Goal: Understand process/instructions

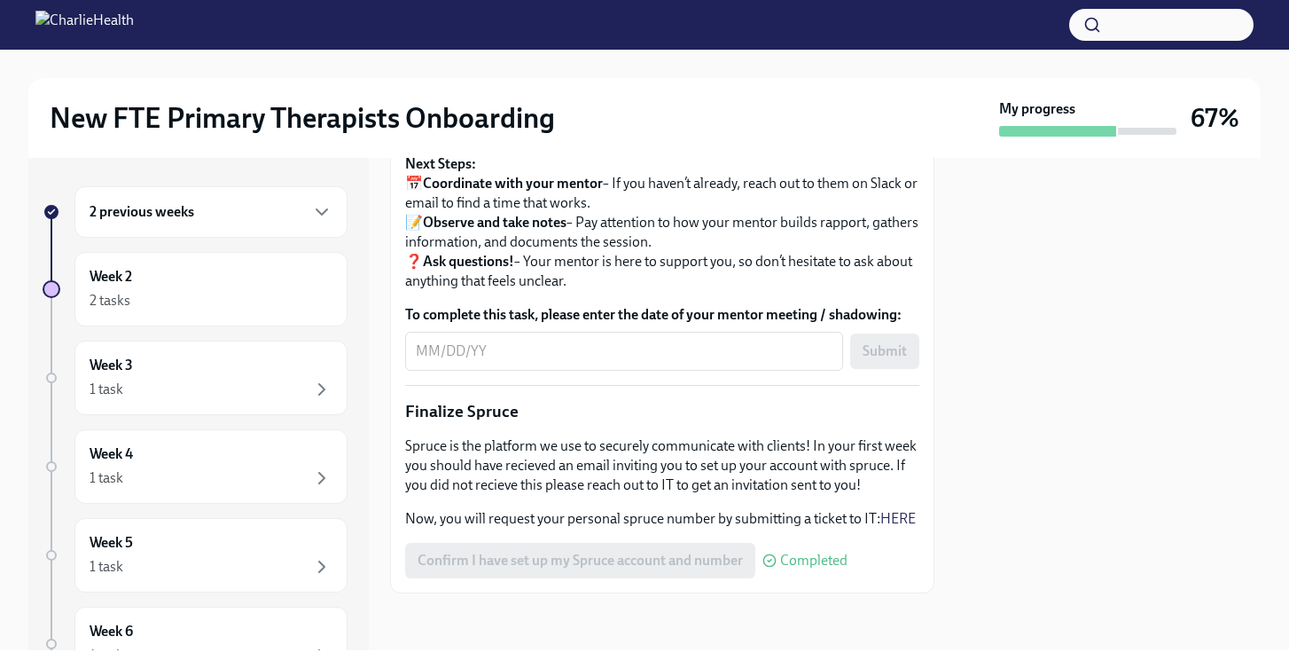
scroll to position [2158, 0]
click at [219, 222] on div "2 previous weeks" at bounding box center [211, 211] width 243 height 21
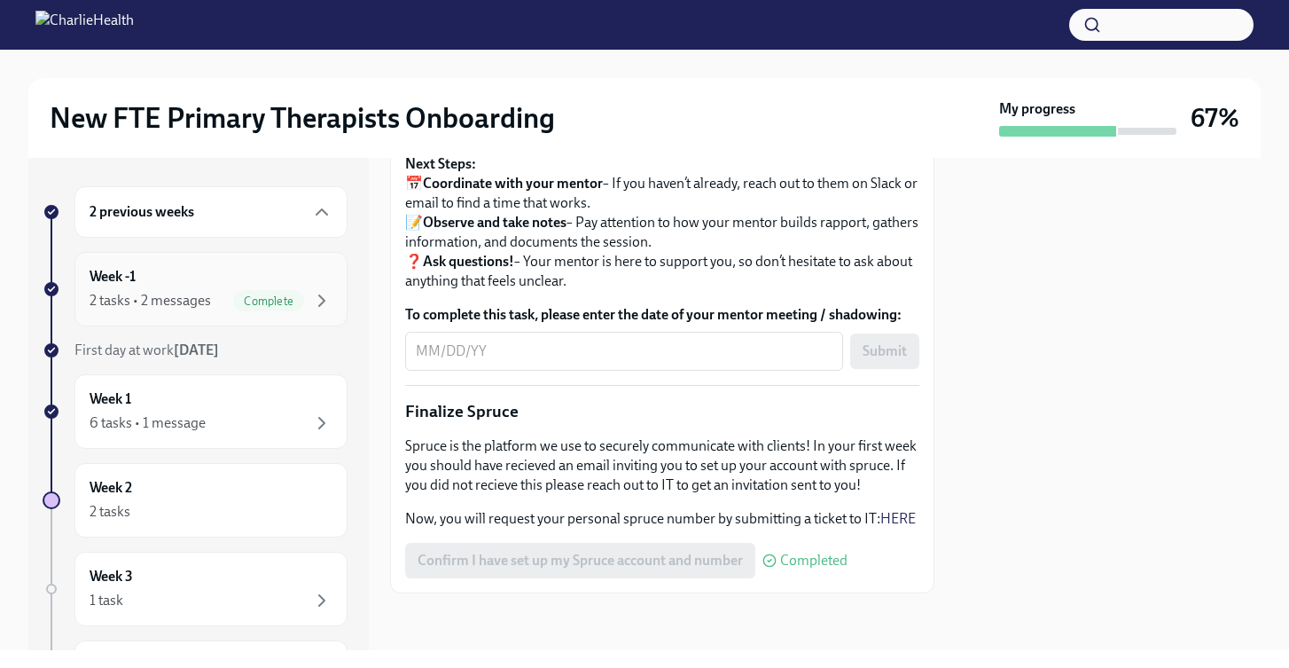
click at [232, 285] on div "Week -1 2 tasks • 2 messages Complete" at bounding box center [211, 289] width 243 height 44
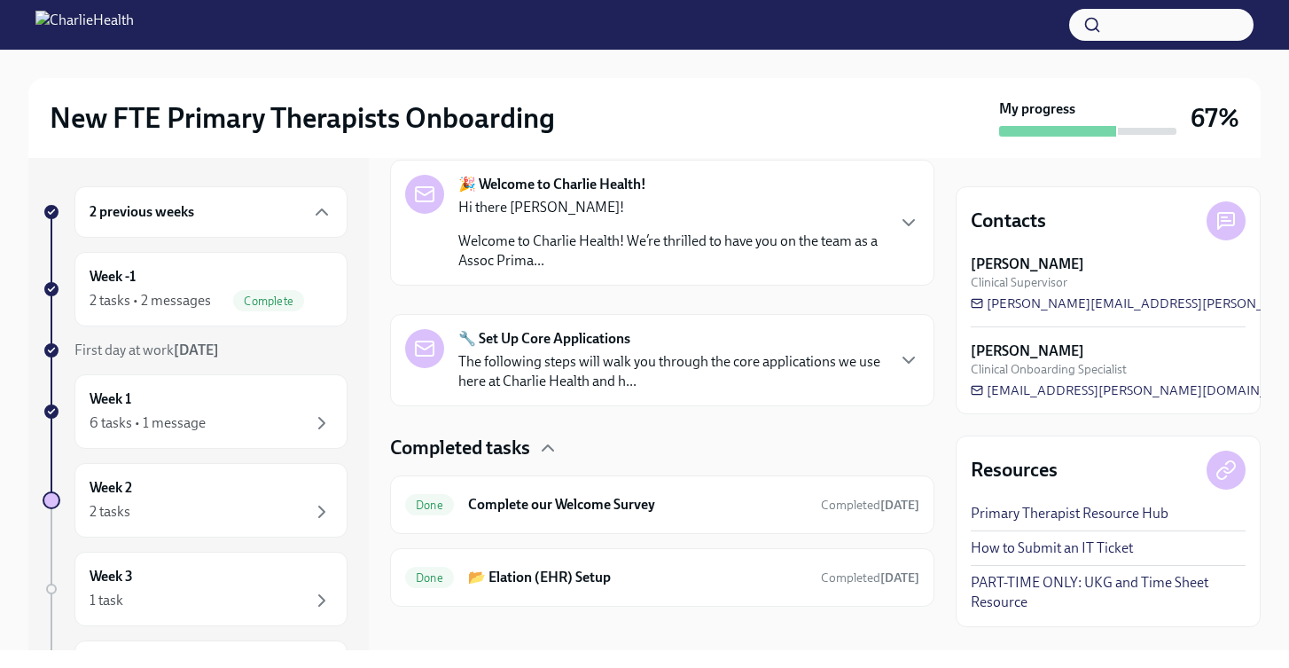
scroll to position [304, 0]
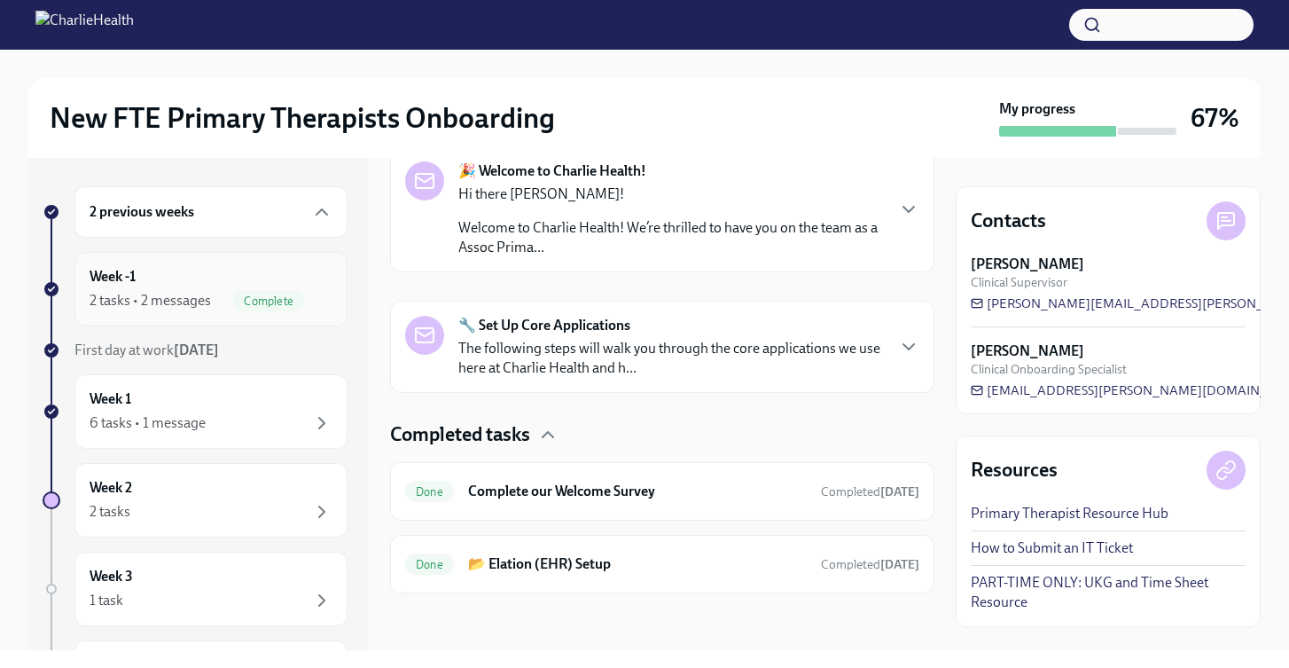
click at [160, 293] on div "2 tasks • 2 messages" at bounding box center [150, 301] width 121 height 20
click at [199, 399] on div "Week 1 6 tasks • 1 message" at bounding box center [211, 411] width 243 height 44
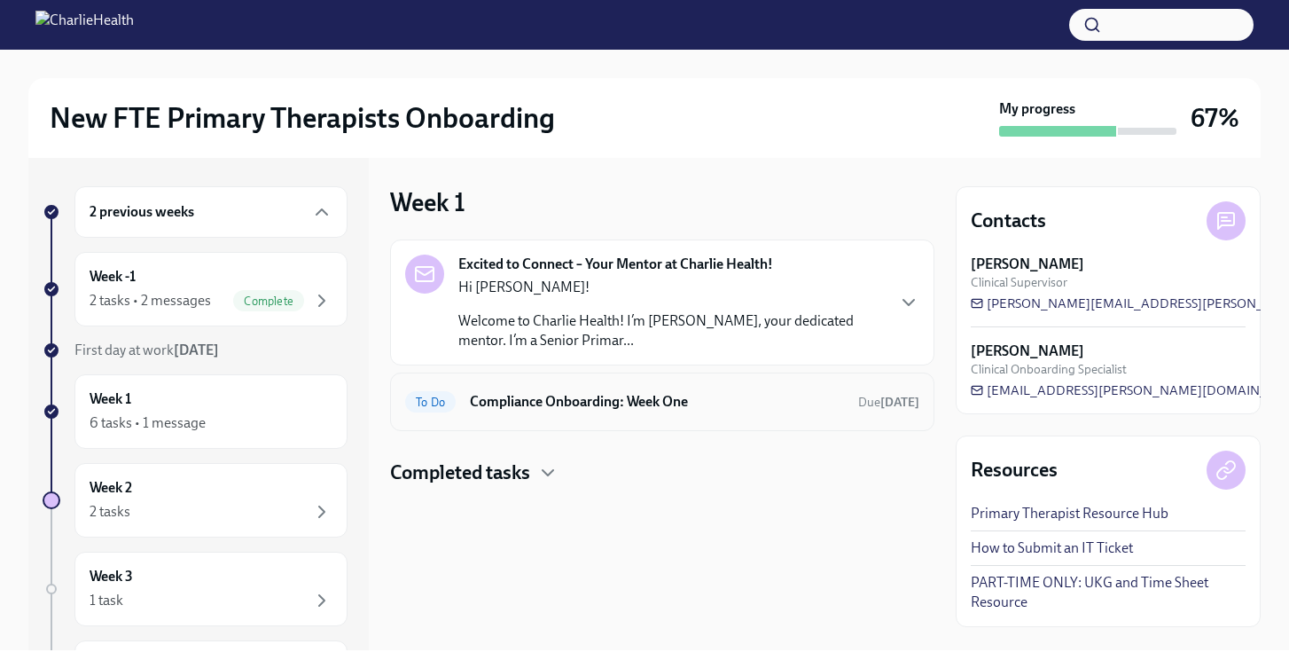
click at [658, 403] on h6 "Compliance Onboarding: Week One" at bounding box center [657, 402] width 374 height 20
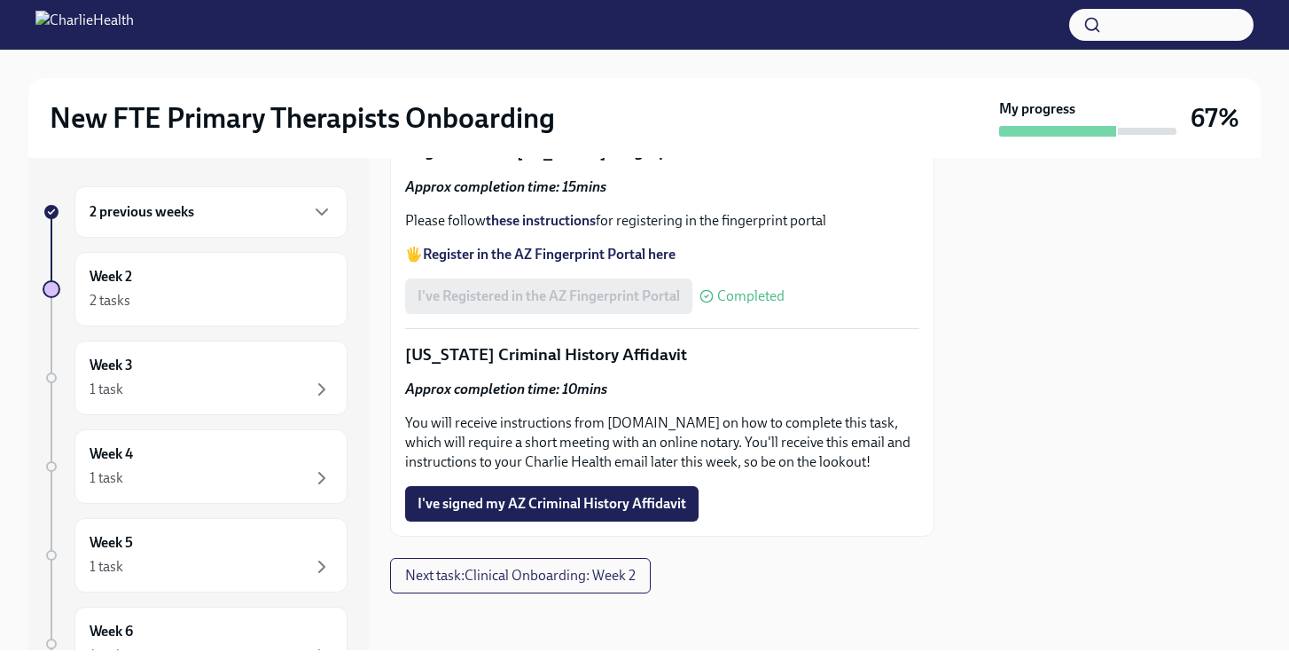
scroll to position [2664, 0]
click at [575, 253] on strong "Register in the AZ Fingerprint Portal here" at bounding box center [549, 254] width 253 height 17
click at [542, 229] on strong "these instructions" at bounding box center [541, 220] width 110 height 17
